Goal: Task Accomplishment & Management: Use online tool/utility

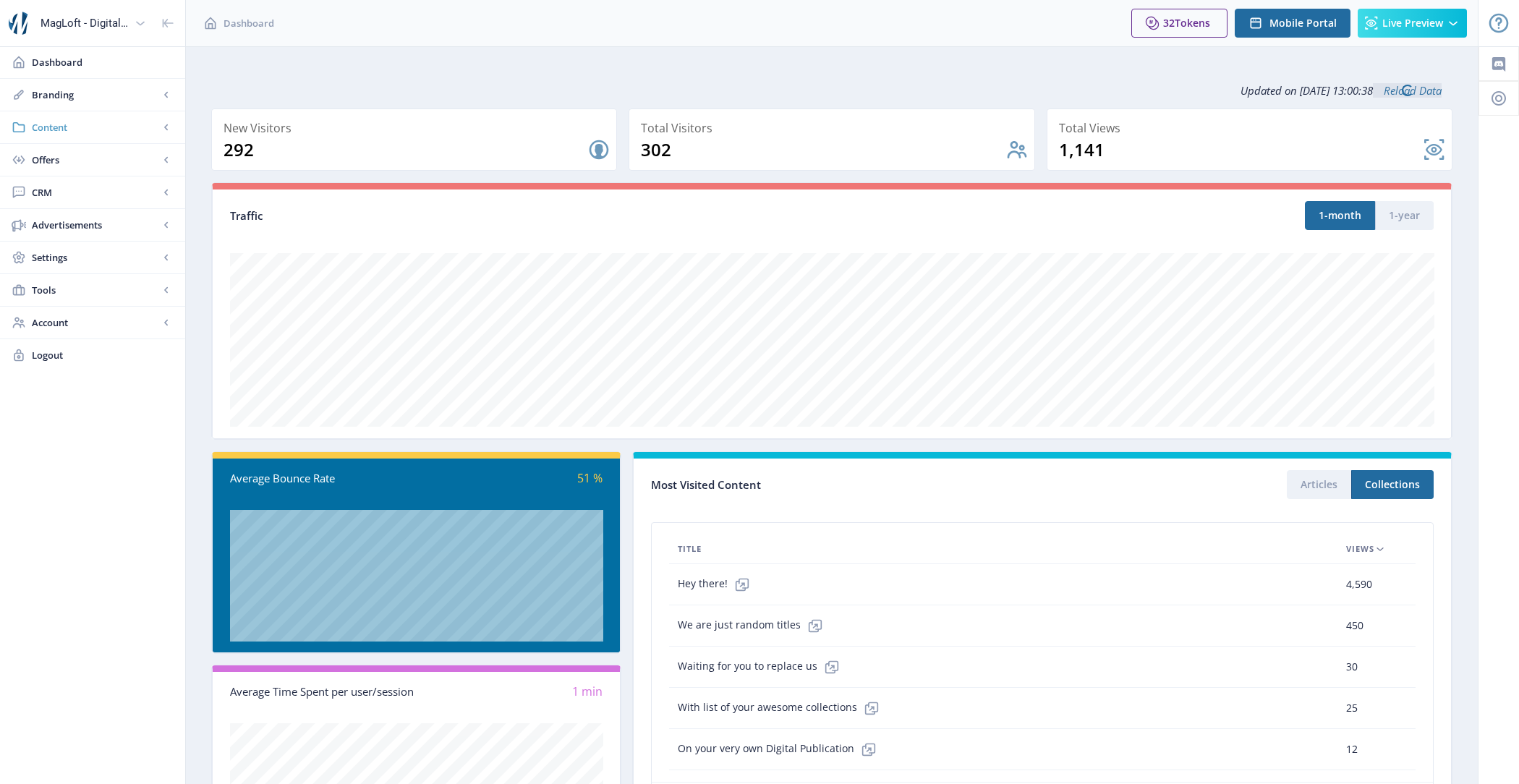
click at [97, 133] on span "Content" at bounding box center [96, 128] width 128 height 15
click at [109, 220] on span "Import PDF" at bounding box center [108, 225] width 124 height 15
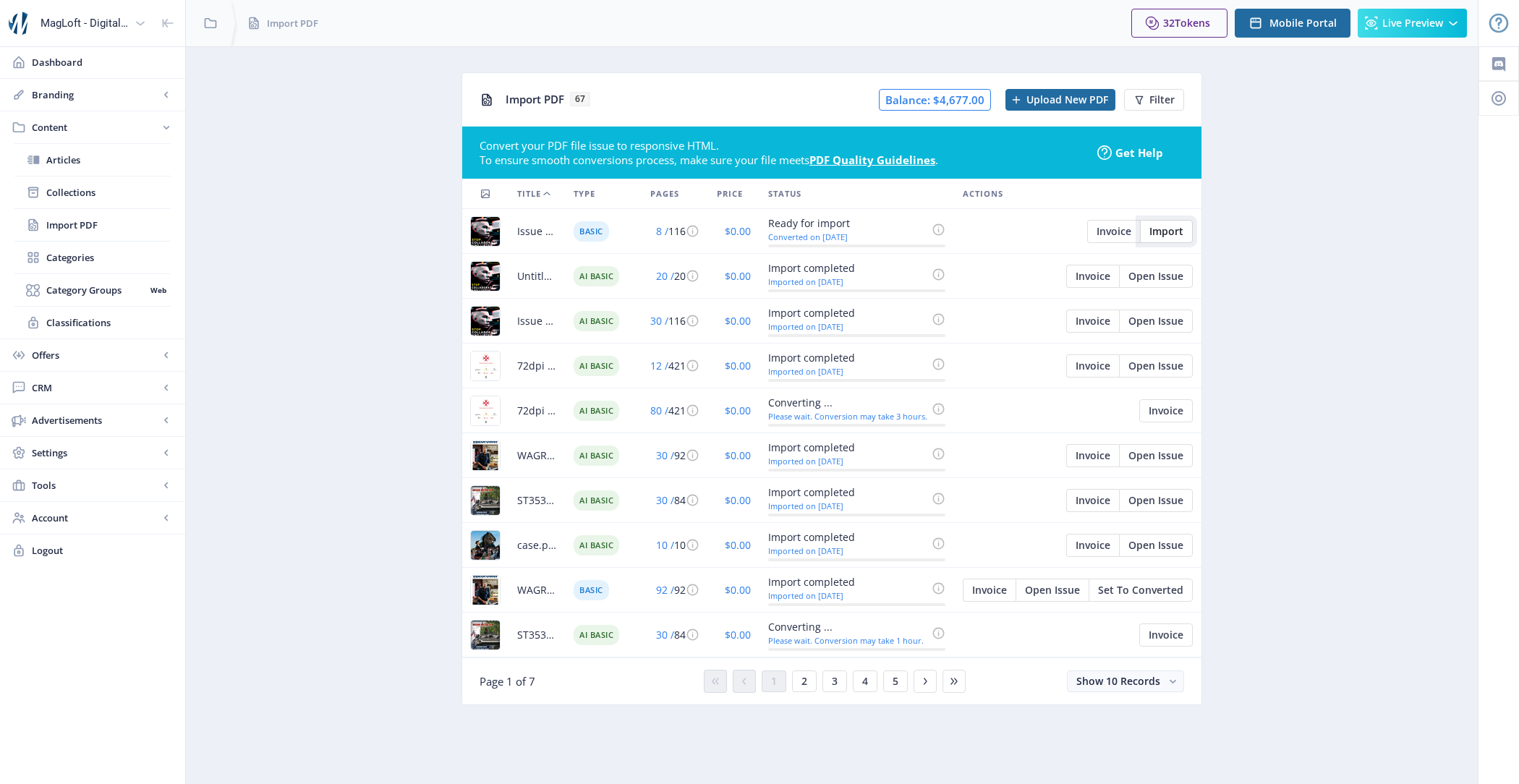
click at [1157, 234] on span "Import" at bounding box center [1166, 232] width 34 height 12
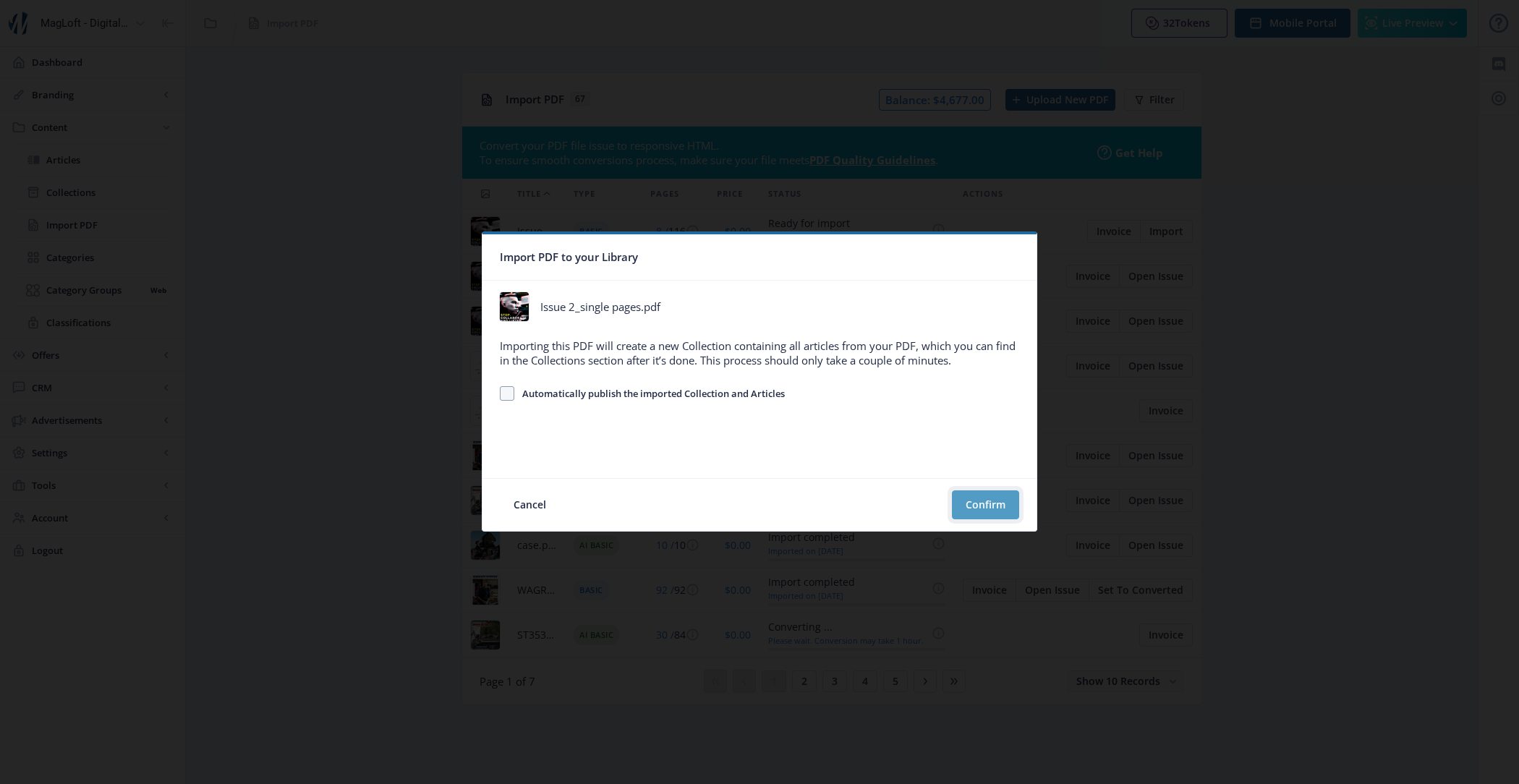
click at [984, 502] on button "Confirm" at bounding box center [986, 505] width 67 height 29
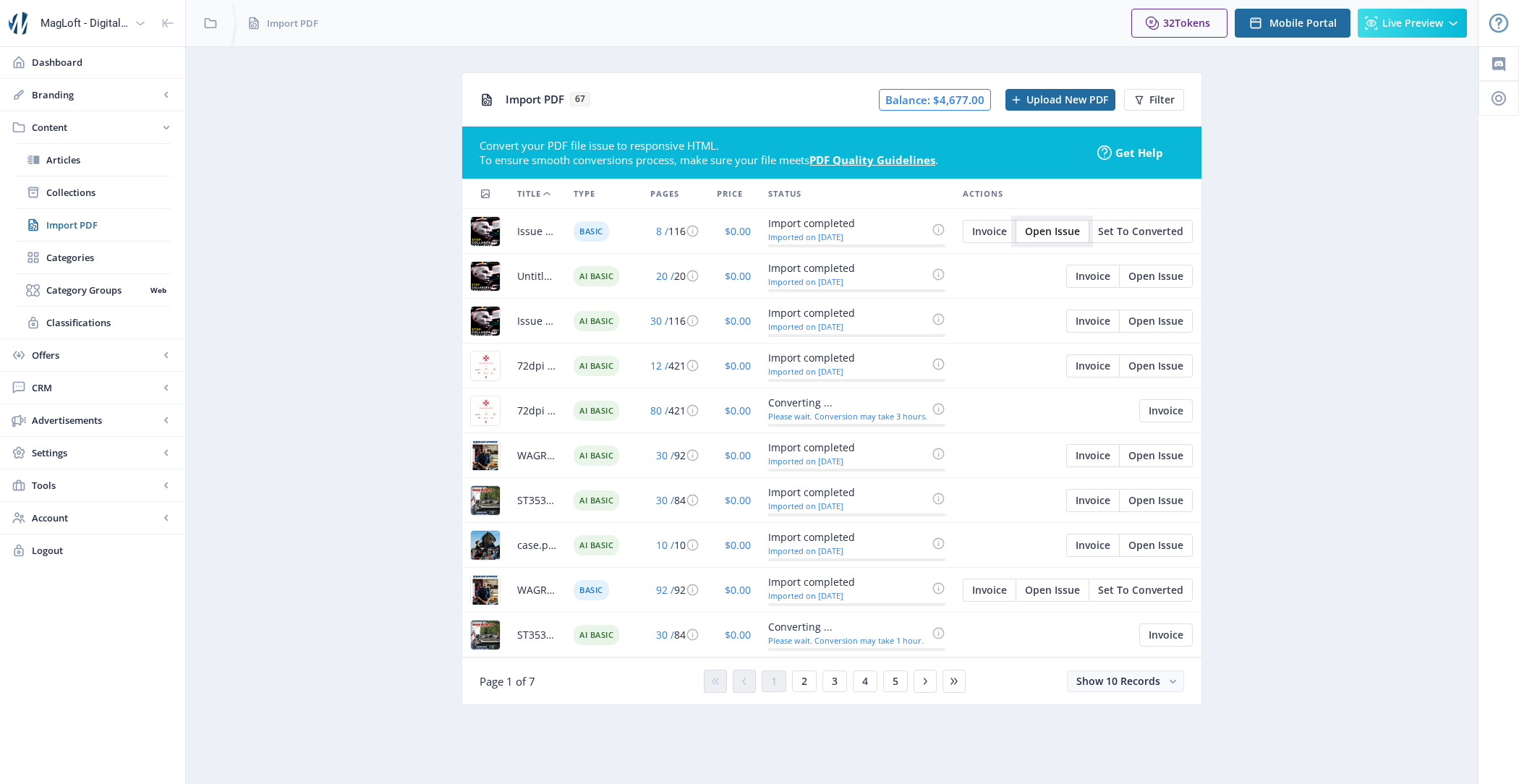
click at [1053, 226] on span "Open Issue" at bounding box center [1052, 232] width 55 height 12
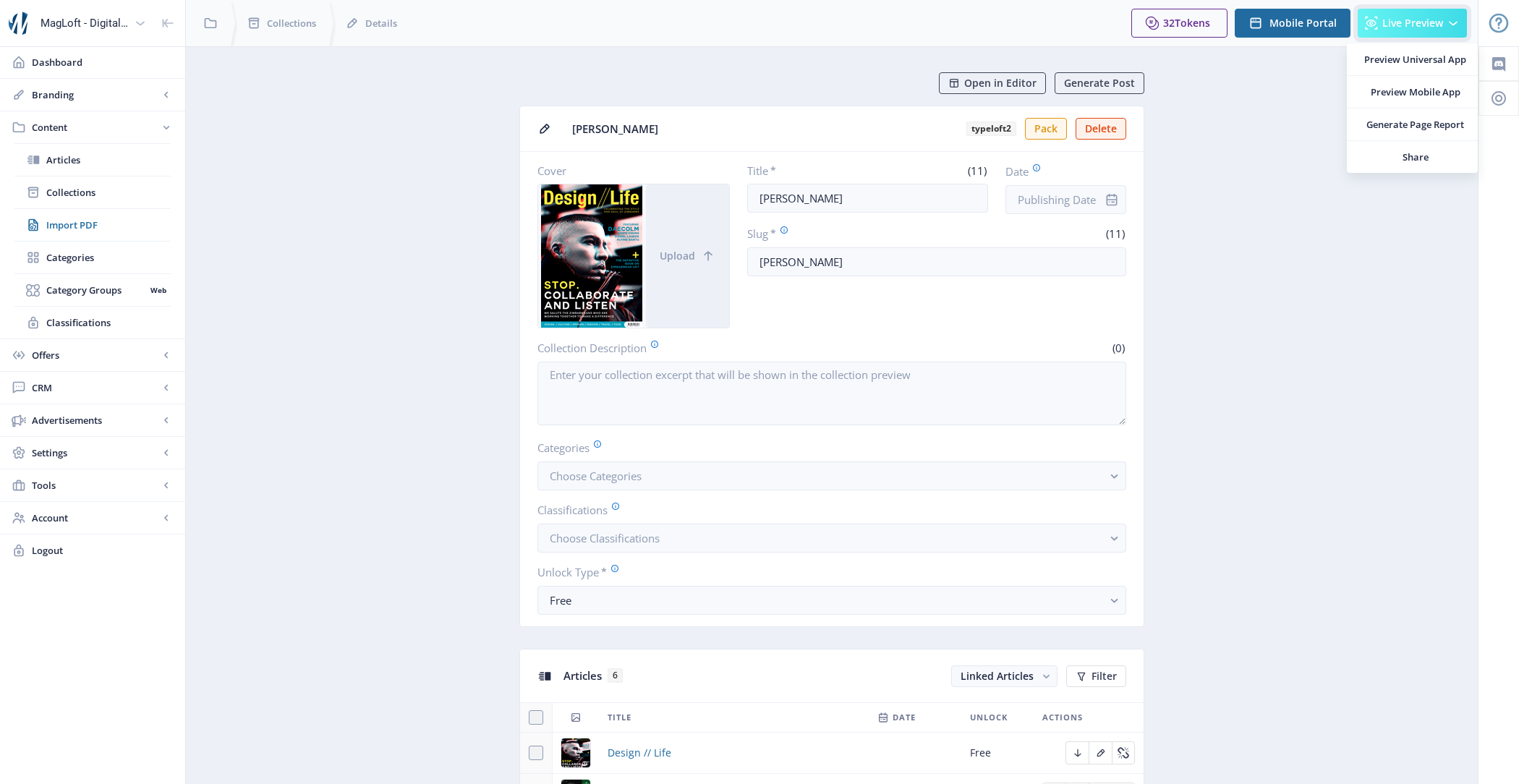
click at [1440, 27] on span "Live Preview" at bounding box center [1412, 23] width 61 height 12
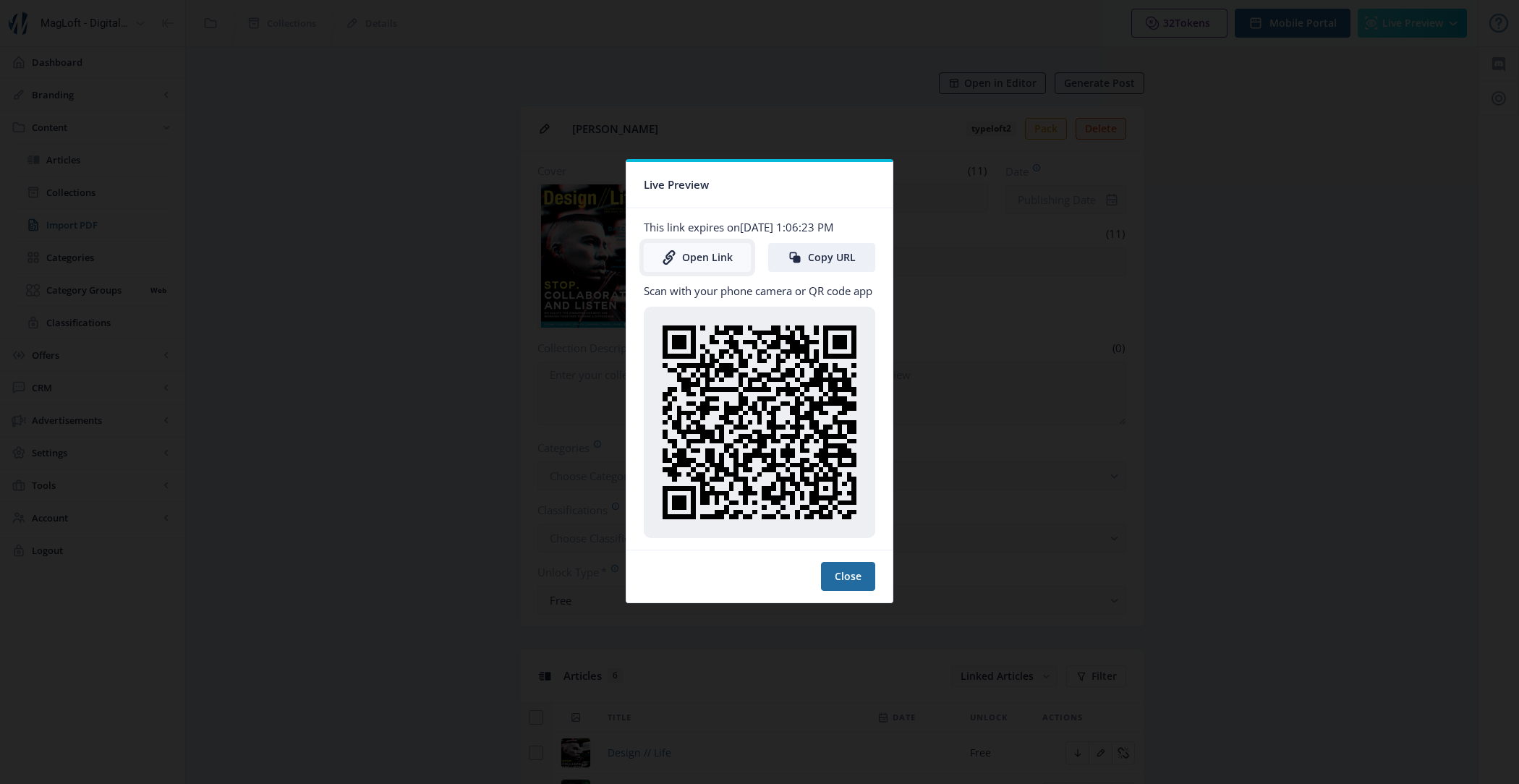
click at [694, 250] on link "Open Link" at bounding box center [697, 258] width 107 height 29
click at [838, 583] on button "Close" at bounding box center [847, 576] width 54 height 29
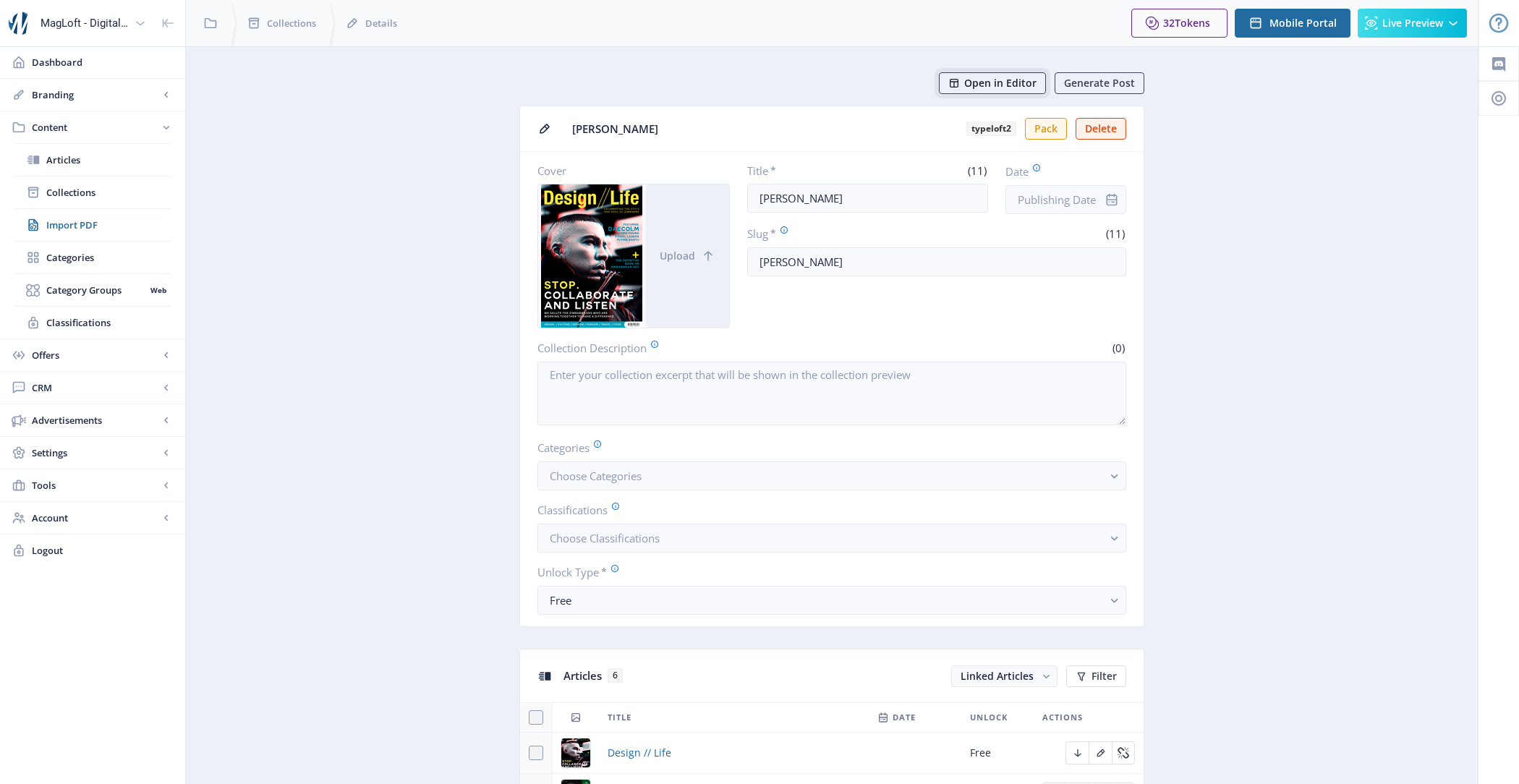
click at [983, 82] on span "Open in Editor" at bounding box center [999, 83] width 72 height 12
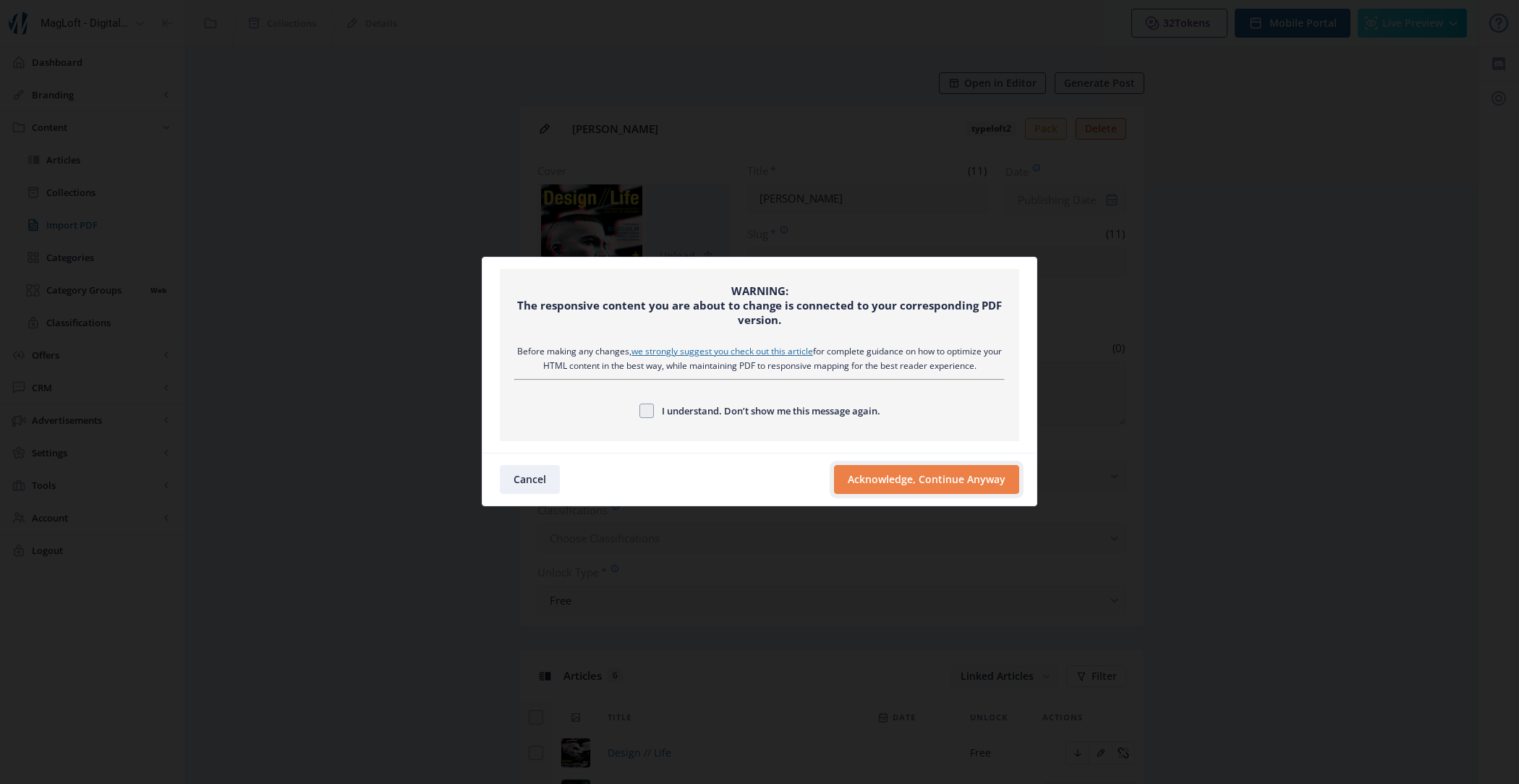
click at [880, 485] on button "Acknowledge, Continue Anyway" at bounding box center [926, 480] width 185 height 29
